Goal: Find specific page/section: Find specific page/section

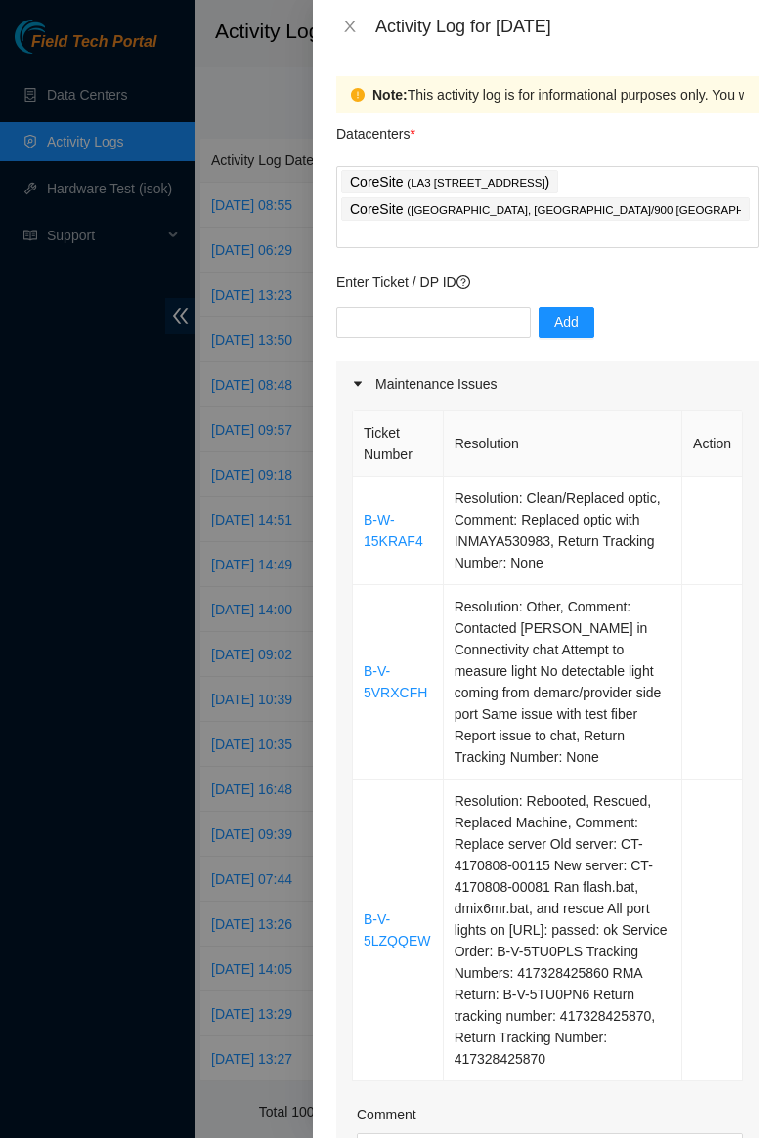
click at [297, 108] on div at bounding box center [391, 569] width 782 height 1138
click at [360, 18] on button "Close" at bounding box center [349, 27] width 27 height 19
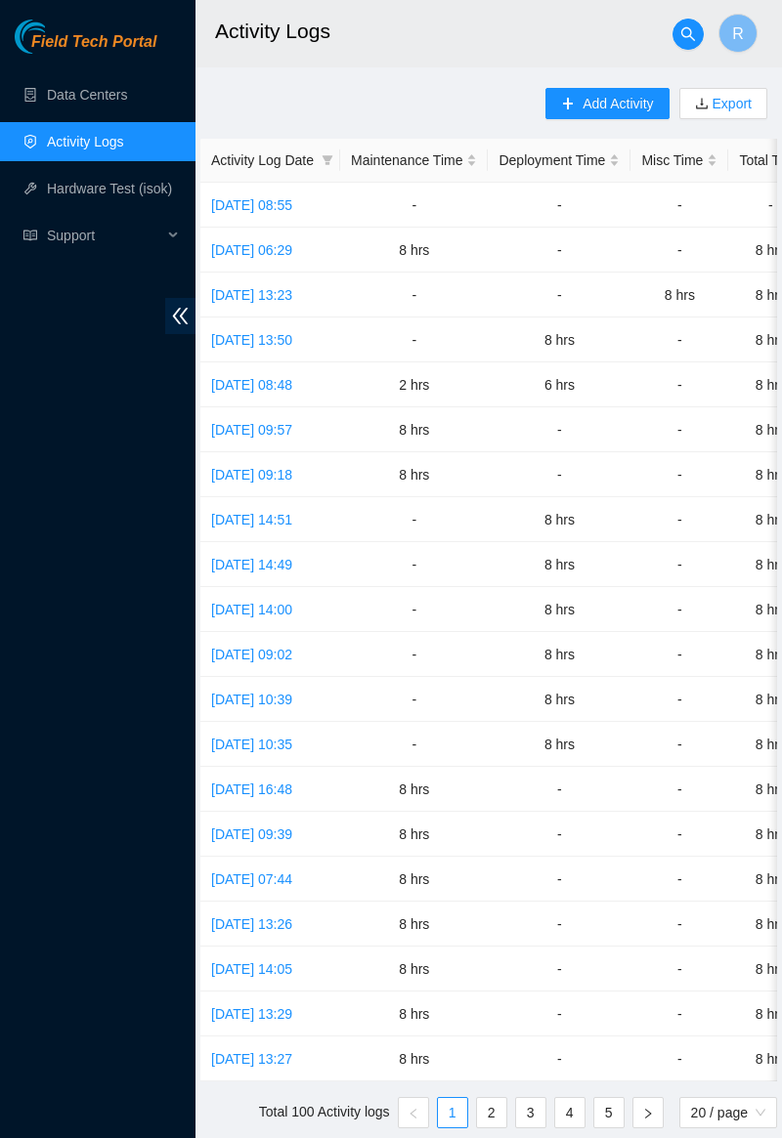
click at [121, 101] on link "Data Centers" at bounding box center [87, 95] width 80 height 16
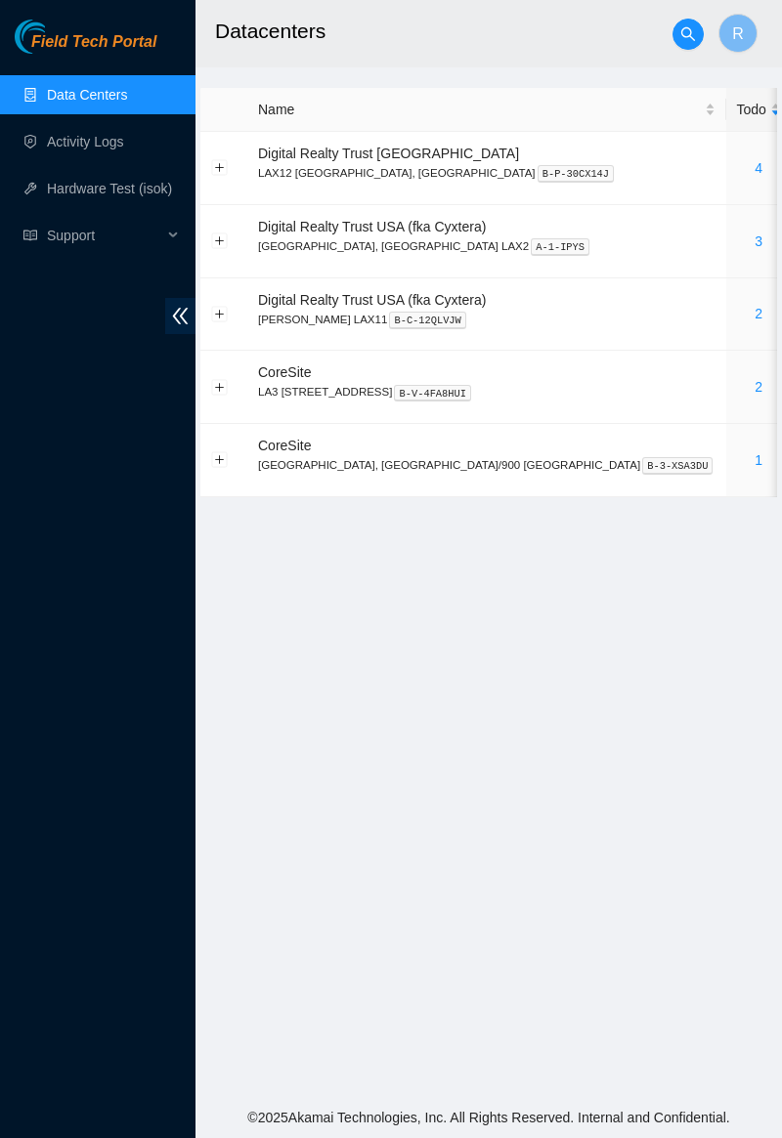
click at [754, 384] on link "2" at bounding box center [758, 387] width 8 height 16
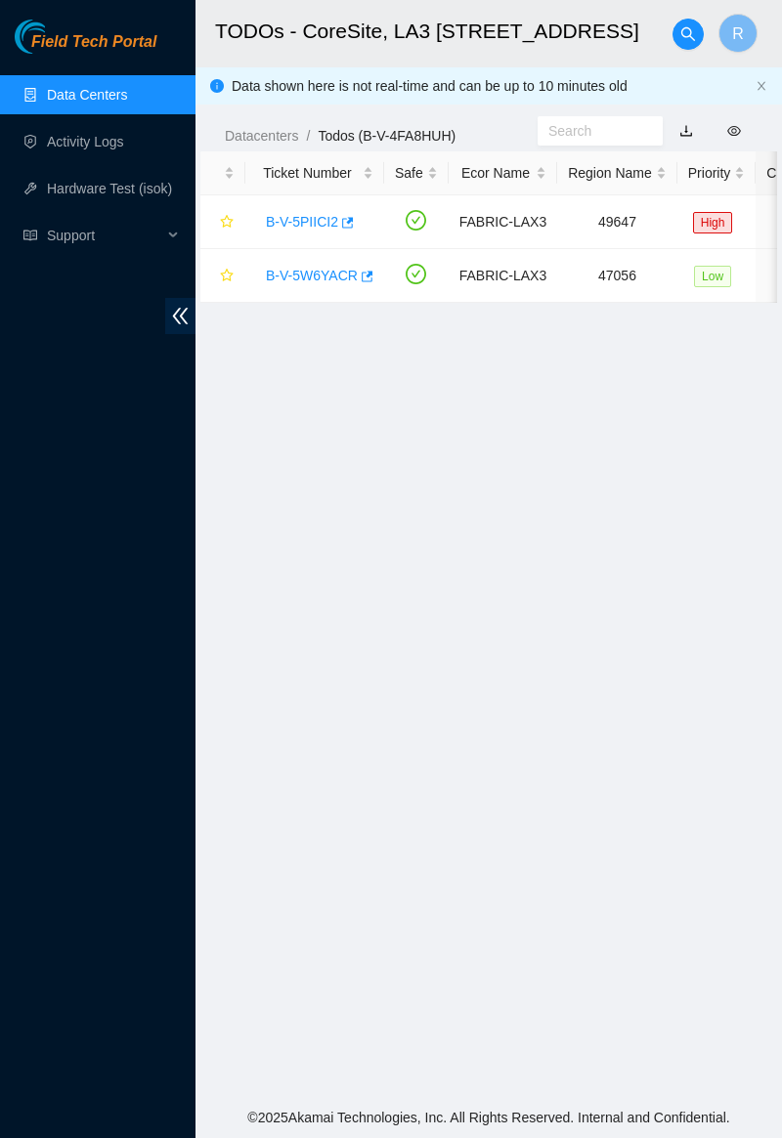
click at [272, 226] on link "B-V-5PIICI2" at bounding box center [302, 222] width 72 height 16
